Goal: Transaction & Acquisition: Book appointment/travel/reservation

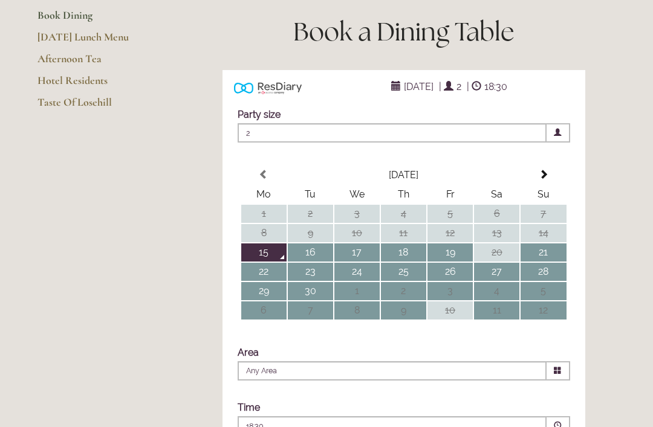
scroll to position [173, 0]
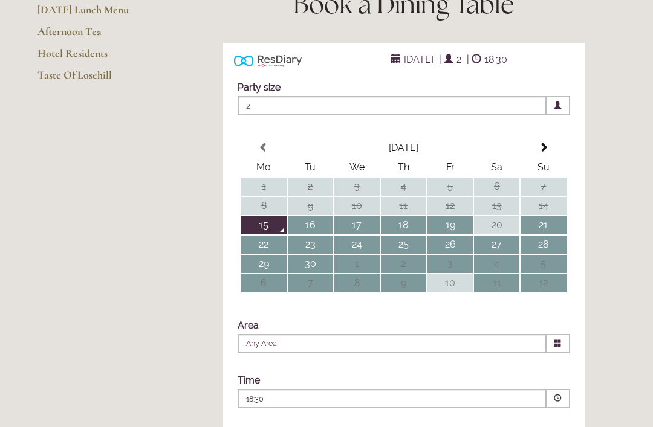
click at [364, 234] on td "17" at bounding box center [356, 225] width 45 height 18
click at [563, 354] on span at bounding box center [558, 343] width 24 height 19
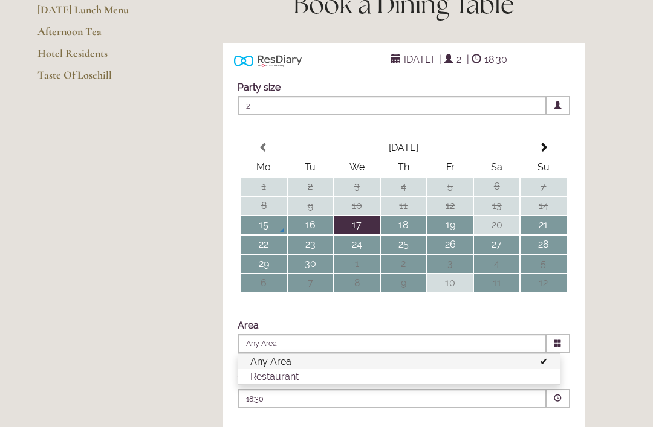
click at [281, 384] on li "Restaurant" at bounding box center [398, 376] width 321 height 15
type input "Restaurant"
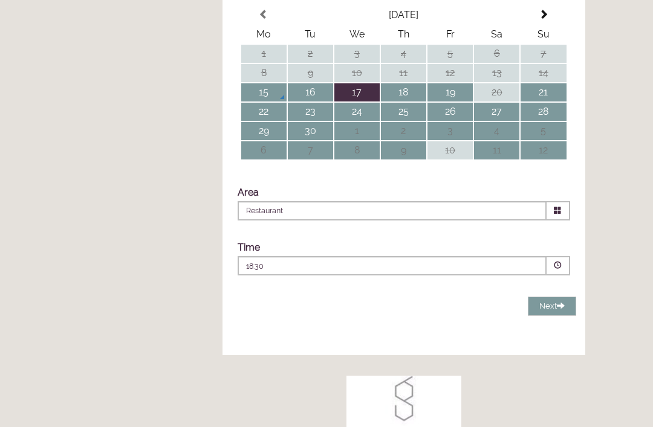
scroll to position [307, 0]
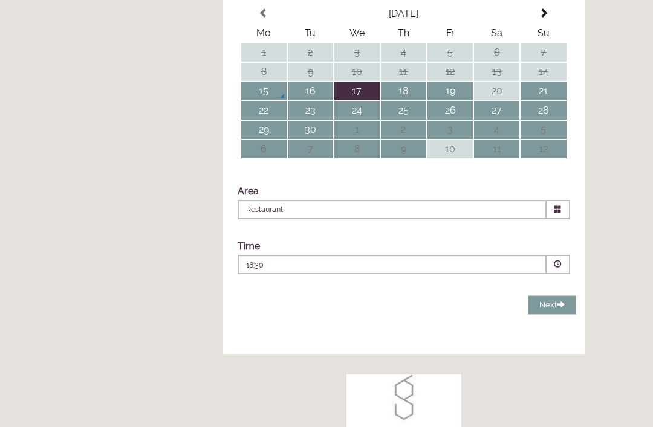
click at [560, 268] on span at bounding box center [558, 264] width 8 height 8
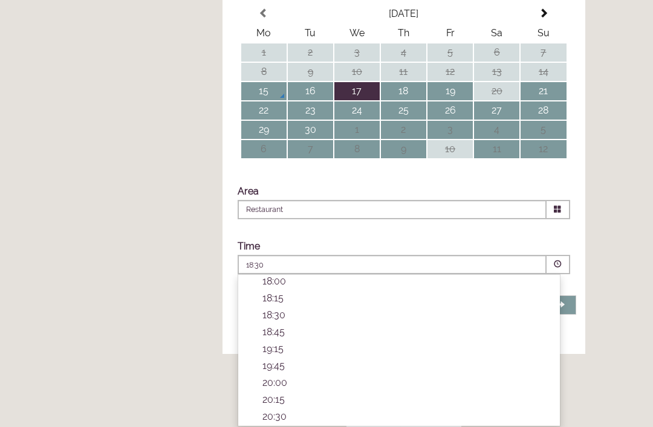
scroll to position [404, 0]
click at [280, 338] on p "18:45" at bounding box center [404, 331] width 285 height 11
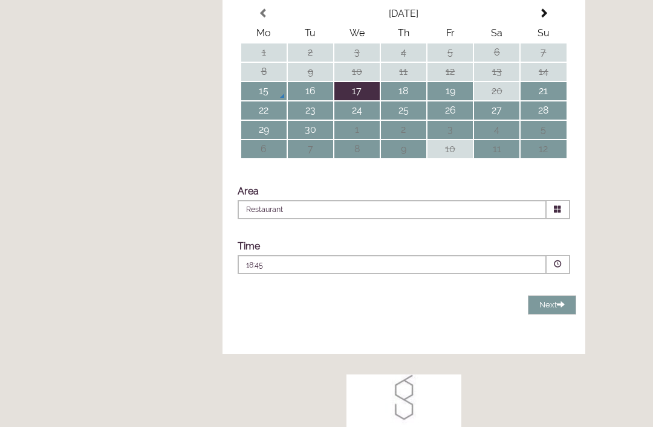
click at [560, 268] on span at bounding box center [558, 264] width 8 height 8
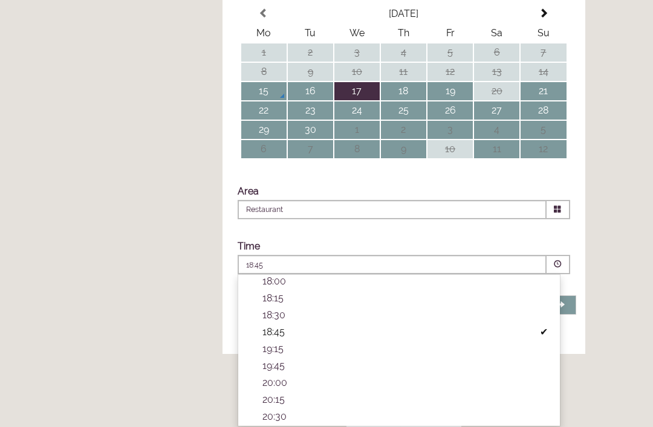
click at [277, 375] on li "19:45 Combined Shape Join Standby List" at bounding box center [398, 366] width 321 height 17
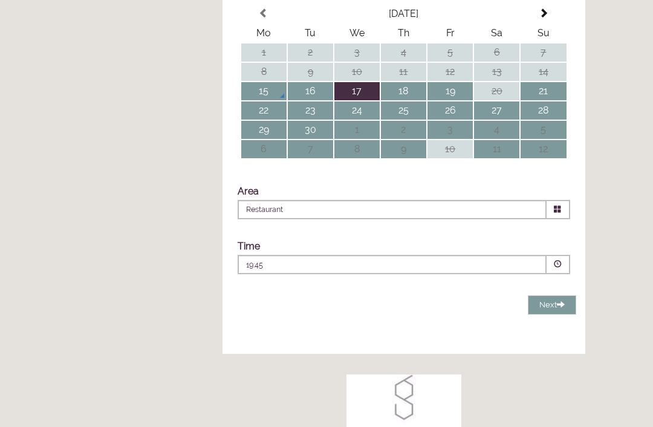
click at [561, 268] on span at bounding box center [558, 264] width 8 height 8
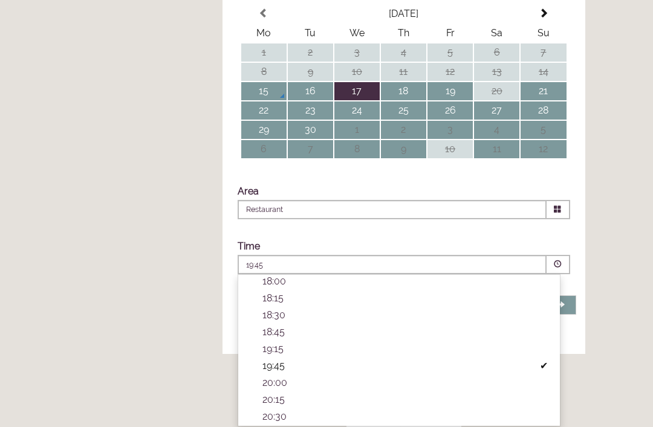
click at [278, 355] on p "19:15" at bounding box center [404, 348] width 285 height 11
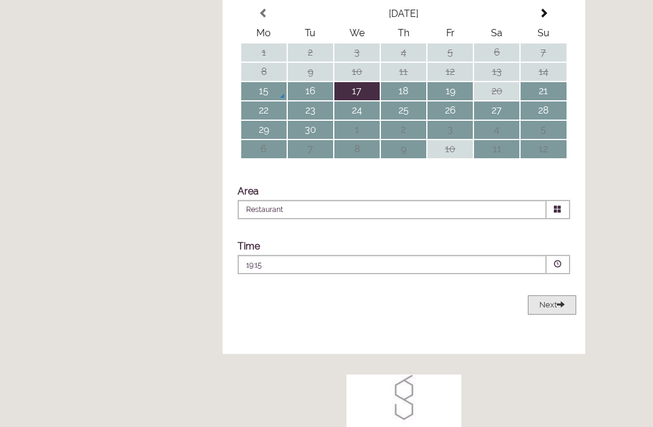
click at [556, 309] on span "Next" at bounding box center [551, 304] width 25 height 9
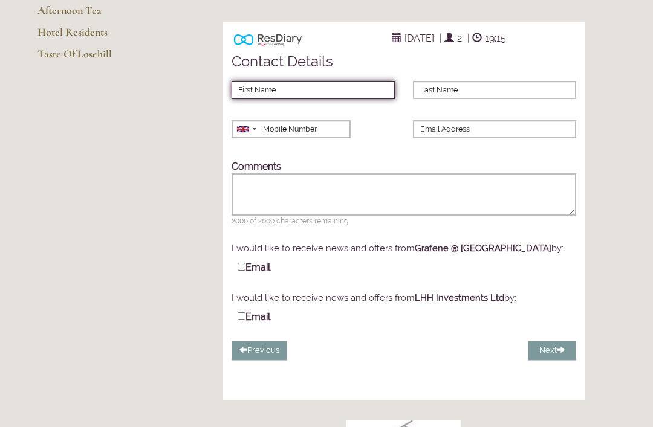
click at [257, 99] on input "First Name" at bounding box center [312, 90] width 163 height 18
type input "[PERSON_NAME]"
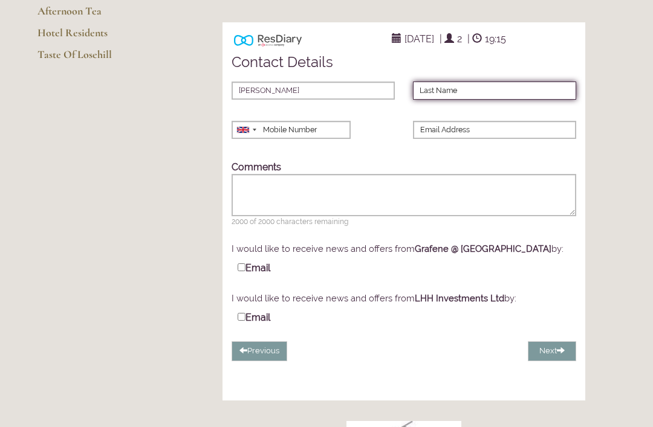
click at [437, 100] on input "Last Name" at bounding box center [494, 91] width 163 height 18
type input "Nethersell"
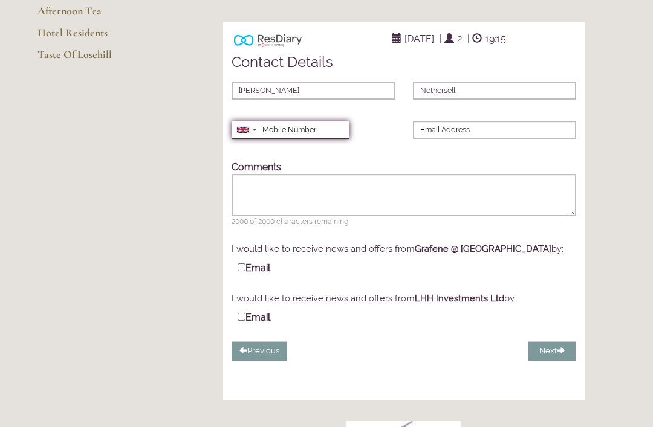
click at [279, 139] on input "Mobile Number" at bounding box center [290, 130] width 118 height 18
type input "07800783356"
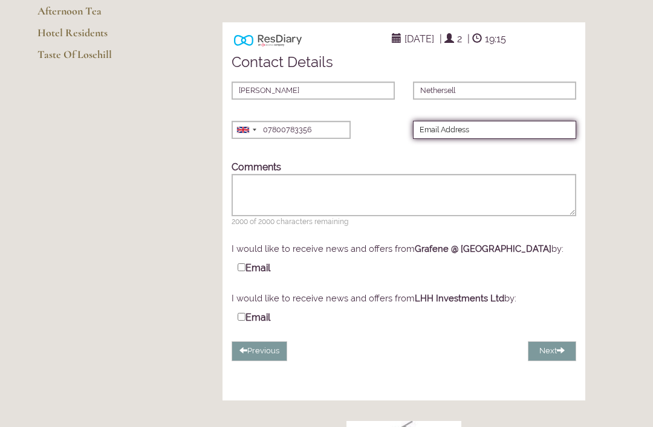
click at [436, 139] on input "Email Address" at bounding box center [494, 130] width 163 height 18
type input "[EMAIL_ADDRESS][DOMAIN_NAME]"
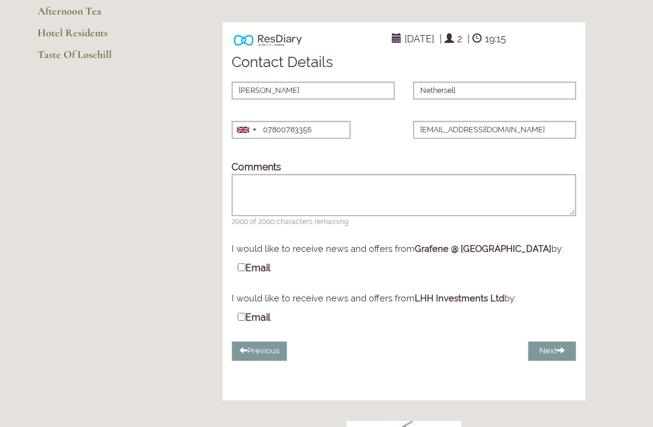
scroll to position [194, 0]
click at [563, 354] on span at bounding box center [561, 350] width 8 height 8
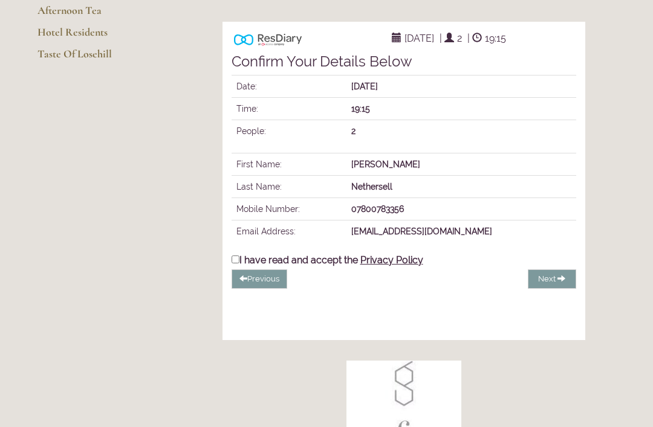
click at [237, 263] on input "I have read and accept the Privacy Policy" at bounding box center [235, 260] width 8 height 8
checkbox input "true"
click at [540, 283] on span "Complete Booking" at bounding box center [523, 278] width 69 height 9
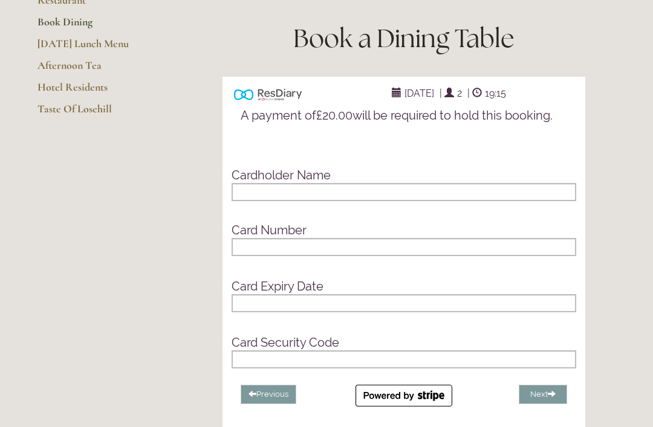
scroll to position [0, 0]
